Goal: Communication & Community: Answer question/provide support

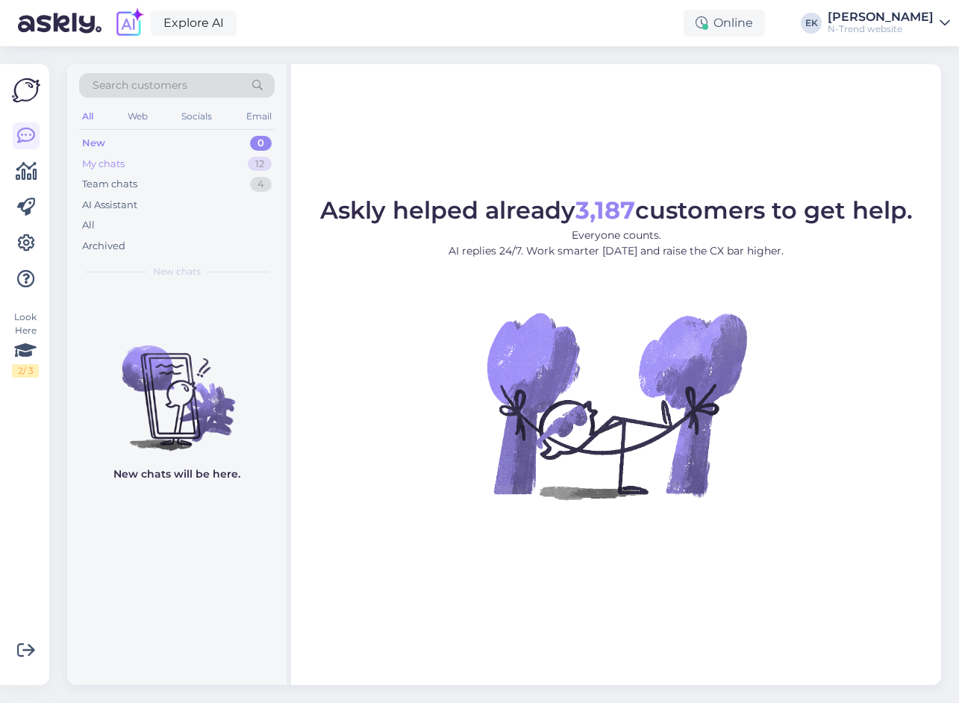
click at [104, 159] on div "My chats" at bounding box center [103, 164] width 43 height 15
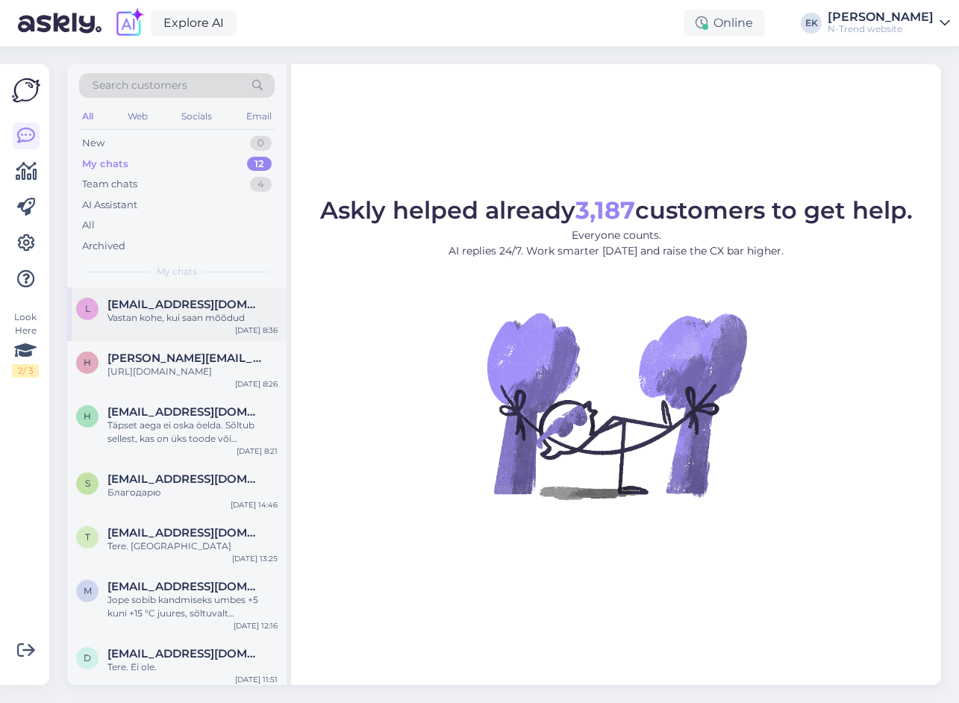
click at [154, 301] on span "[EMAIL_ADDRESS][DOMAIN_NAME]" at bounding box center [184, 304] width 155 height 13
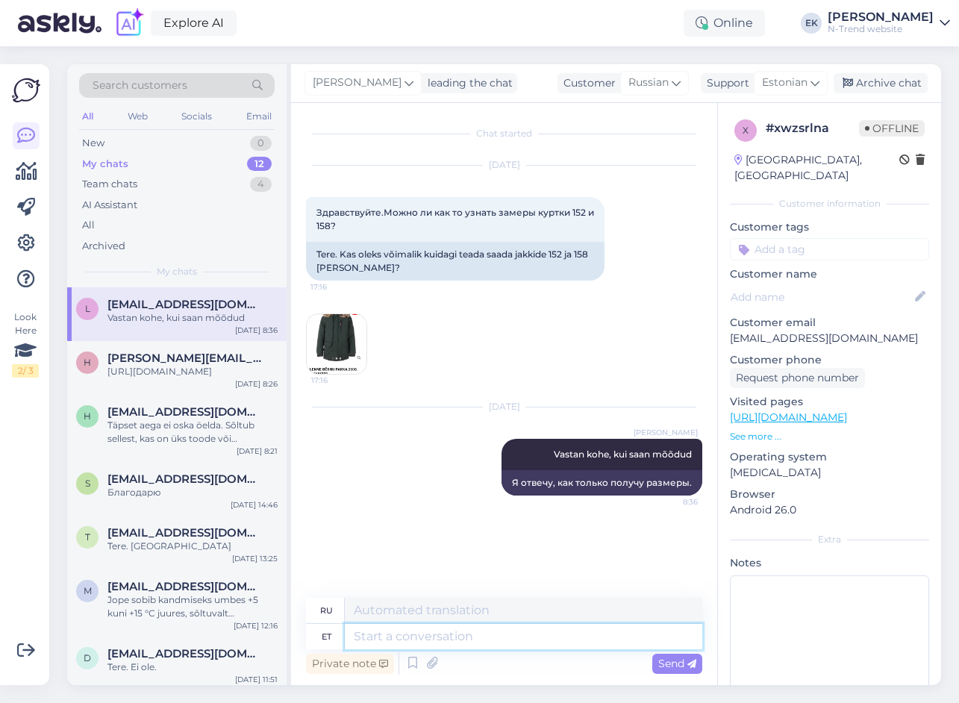
click at [392, 637] on textarea at bounding box center [523, 636] width 357 height 25
click at [449, 639] on textarea at bounding box center [523, 636] width 357 height 25
paste textarea "Tere! Suurused vastavad märgitud pikkustele, see tähendab, et 152 suuruses park…"
type textarea "Tere! Suurused vastavad märgitud pikkustele, see tähendab, et 152 suuruses park…"
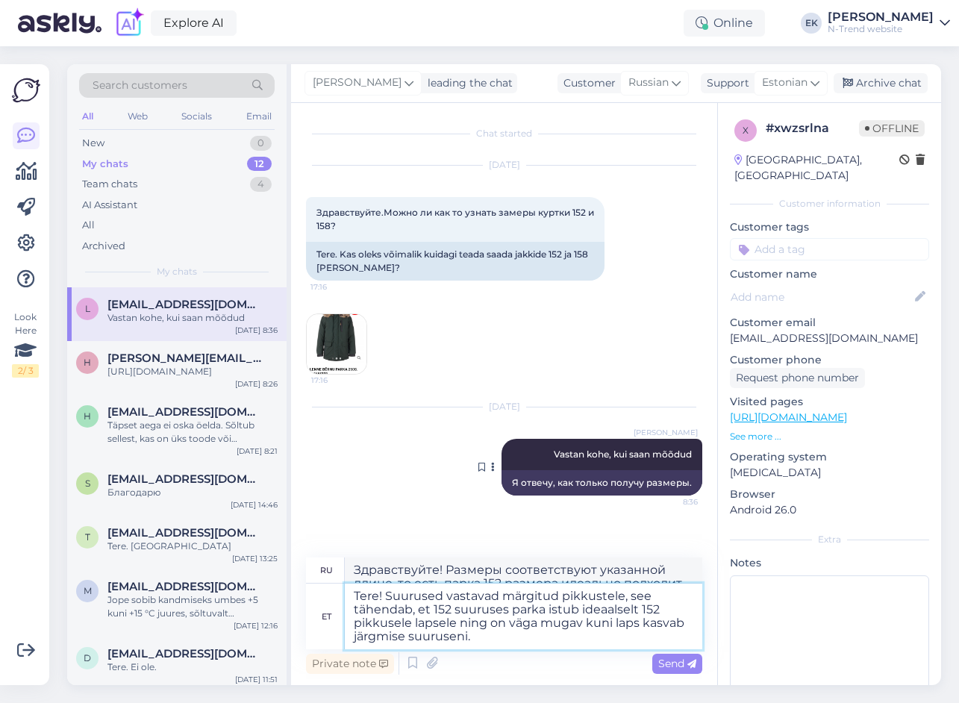
type textarea "Здравствуйте! Размеры соответствуют указанной длине, то есть парка 152 размера …"
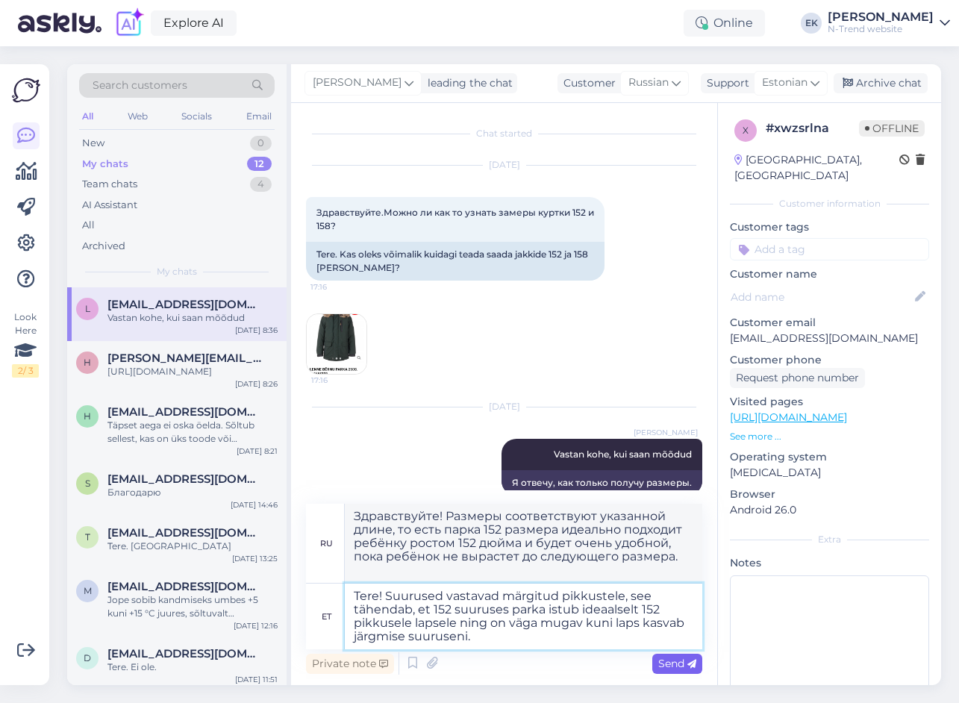
type textarea "Tere! Suurused vastavad märgitud pikkustele, see tähendab, et 152 suuruses park…"
click at [667, 666] on span "Send" at bounding box center [677, 663] width 38 height 13
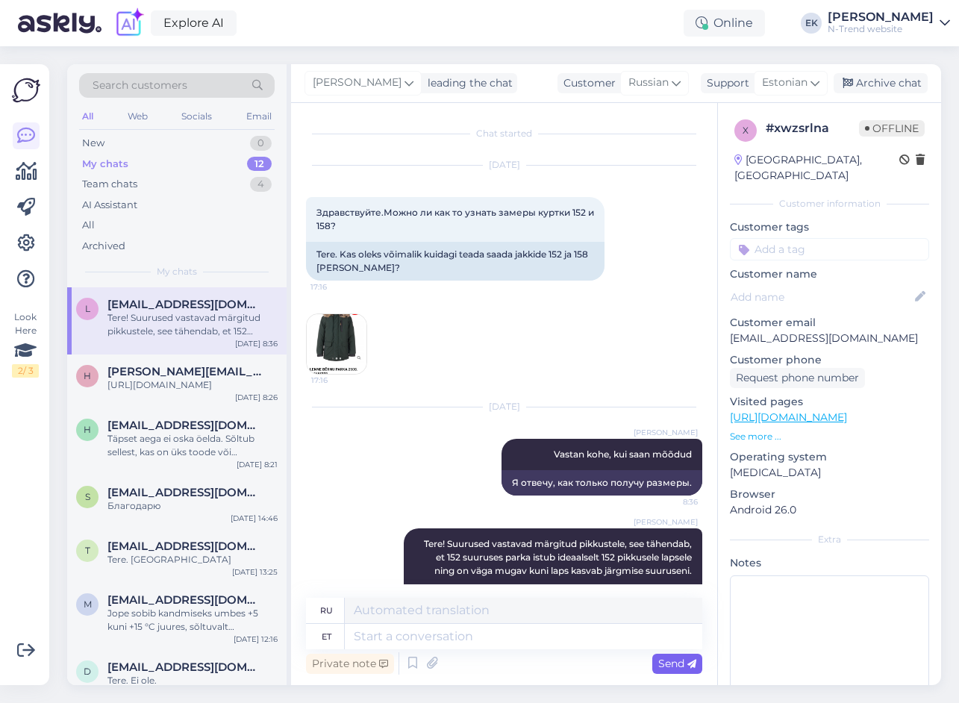
scroll to position [84, 0]
